Goal: Navigation & Orientation: Find specific page/section

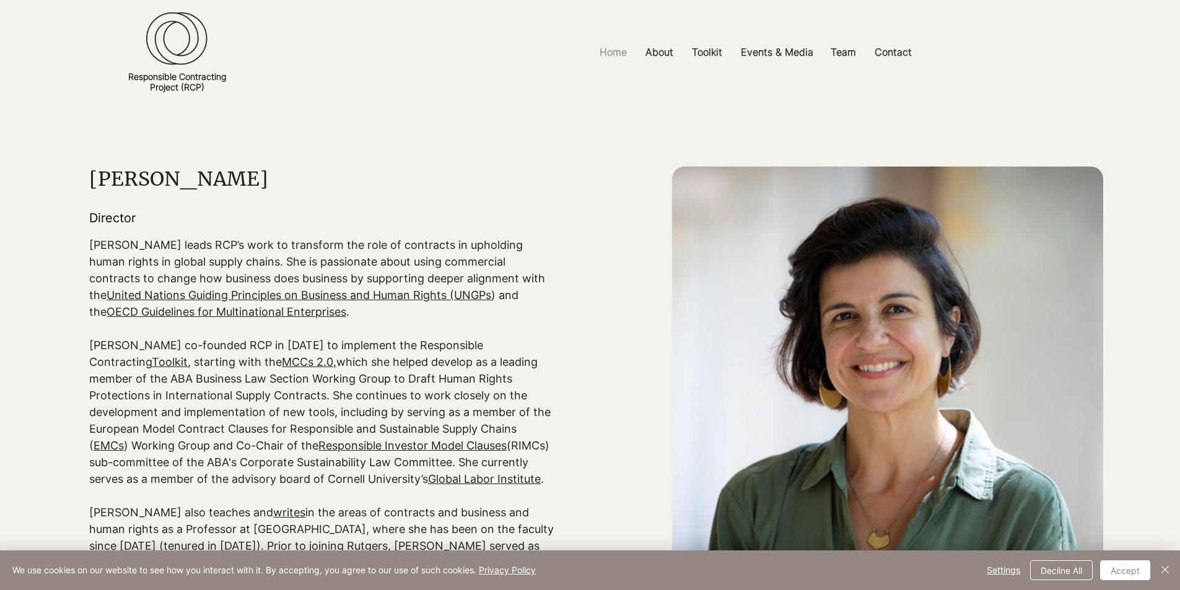
click at [613, 48] on p "Home" at bounding box center [613, 52] width 40 height 28
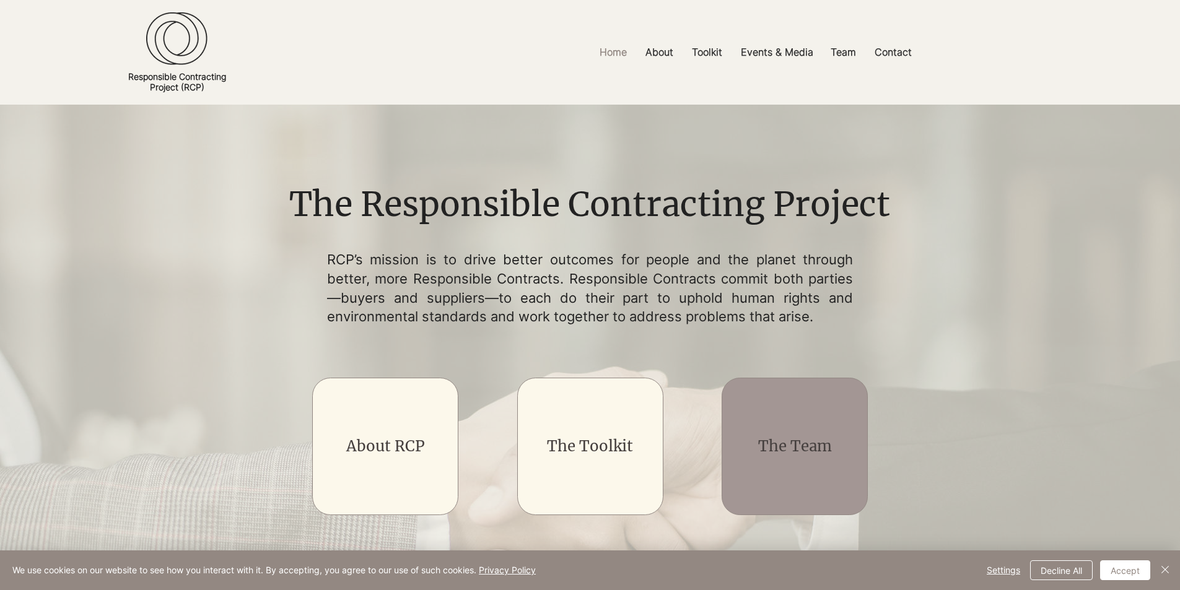
click at [812, 451] on link "The Team" at bounding box center [795, 446] width 74 height 19
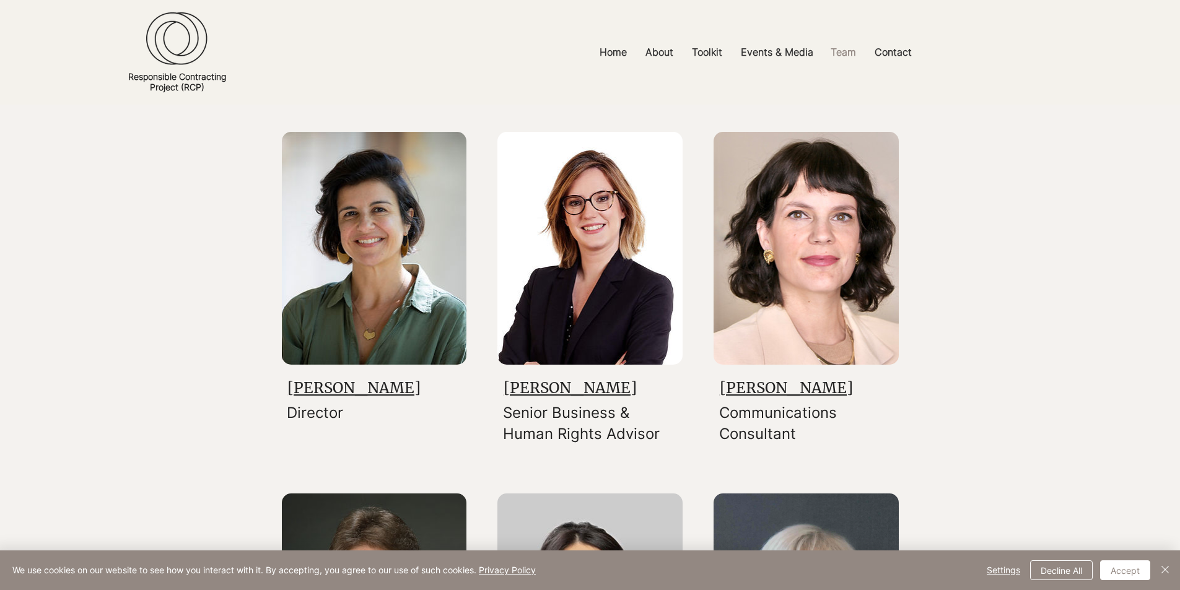
scroll to position [248, 0]
